Goal: Check status: Check status

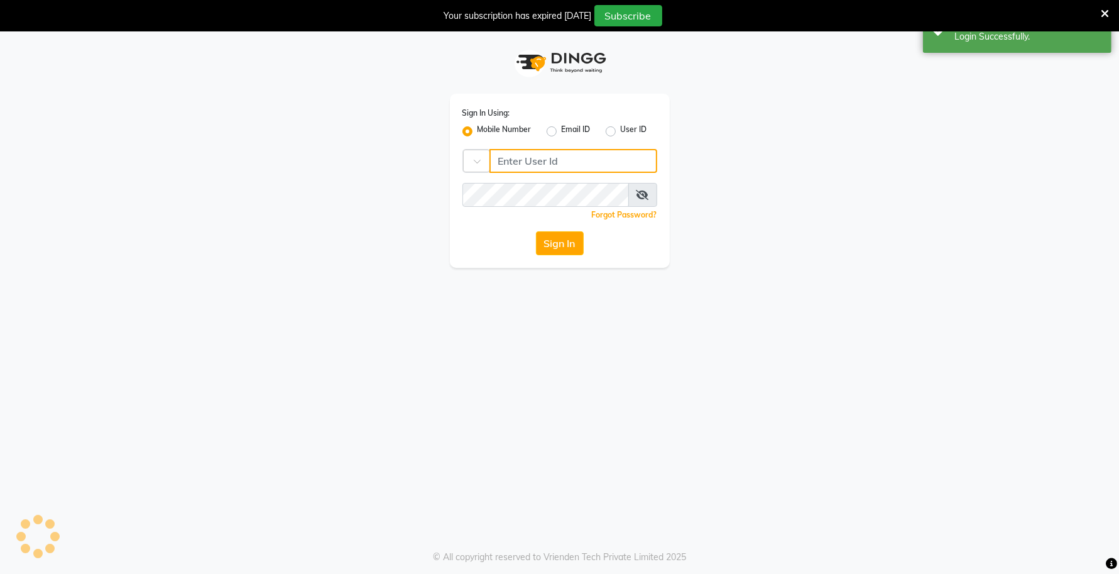
type input "9960456920"
